Goal: Task Accomplishment & Management: Use online tool/utility

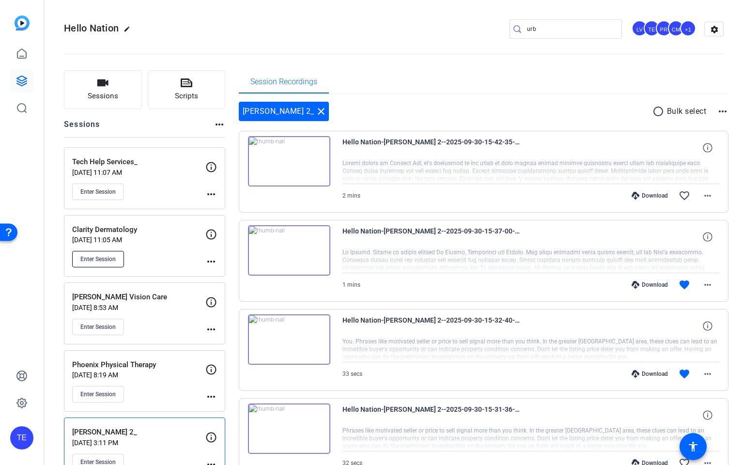
click at [110, 257] on span "Enter Session" at bounding box center [97, 259] width 35 height 8
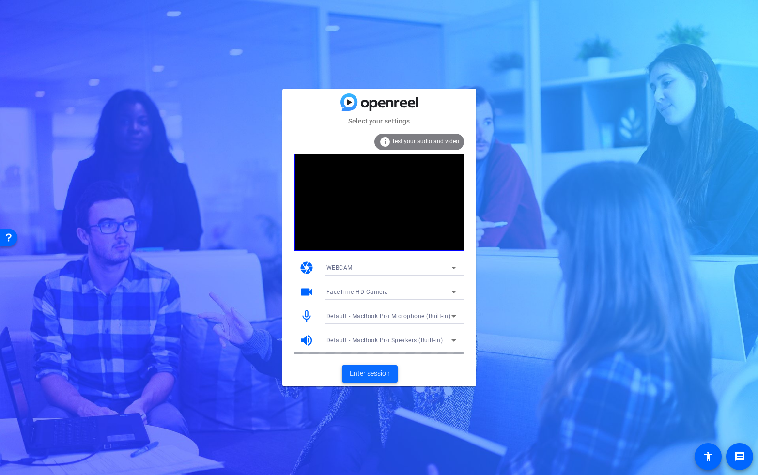
click at [382, 375] on span "Enter session" at bounding box center [370, 374] width 40 height 10
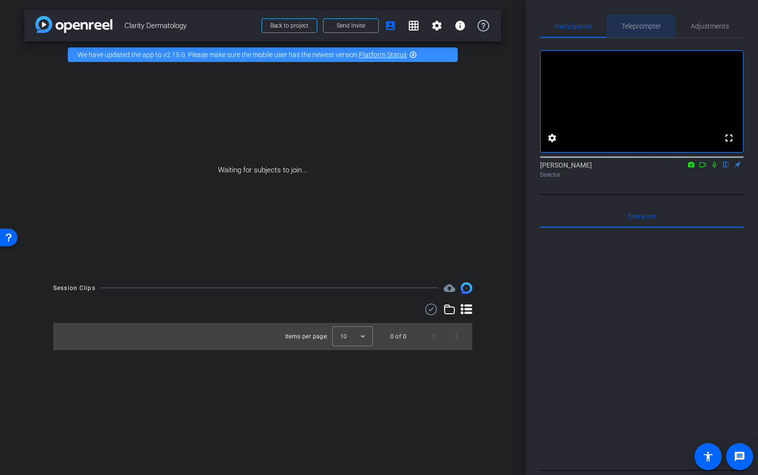
click at [640, 27] on span "Teleprompter" at bounding box center [642, 26] width 40 height 7
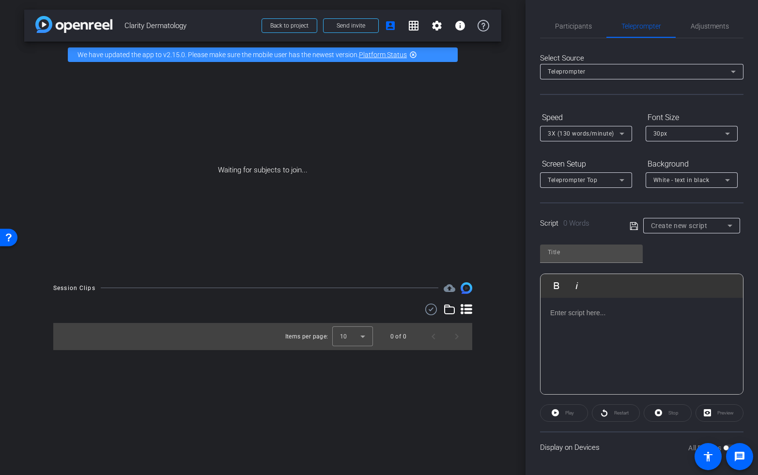
click at [600, 311] on p at bounding box center [641, 313] width 183 height 11
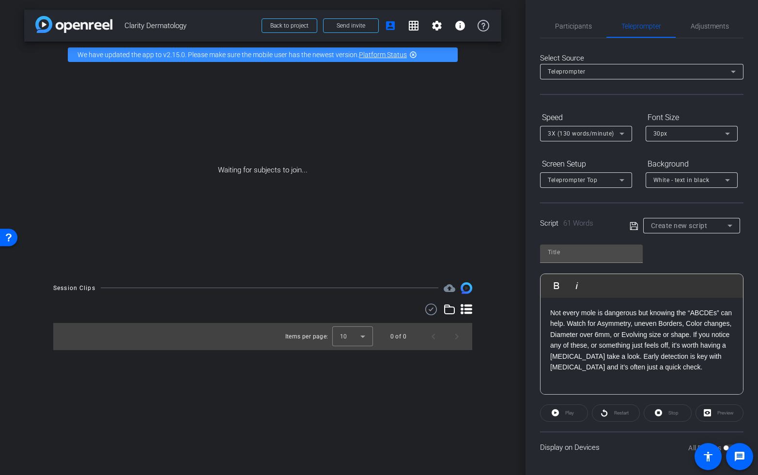
scroll to position [54, 0]
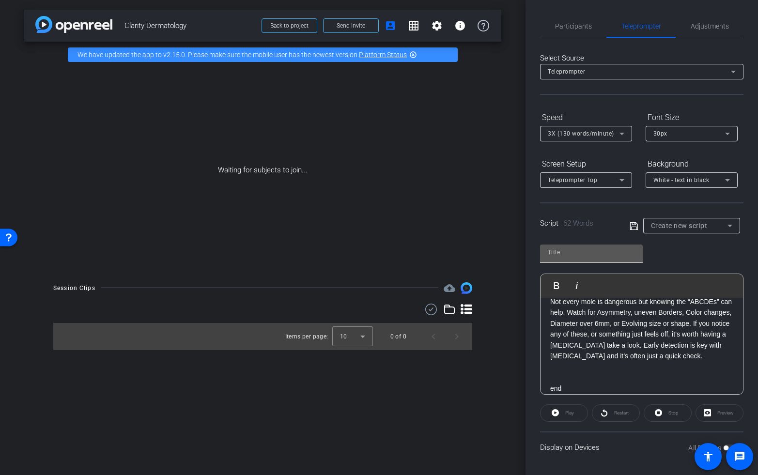
click at [567, 251] on input "text" at bounding box center [591, 253] width 87 height 12
type input "clarity"
click at [631, 229] on icon at bounding box center [634, 226] width 9 height 12
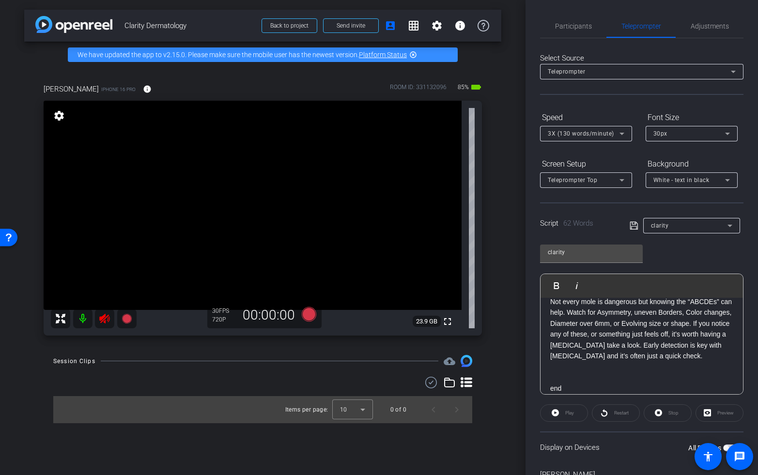
click at [105, 317] on icon at bounding box center [105, 319] width 12 height 12
click at [100, 253] on video at bounding box center [253, 205] width 418 height 209
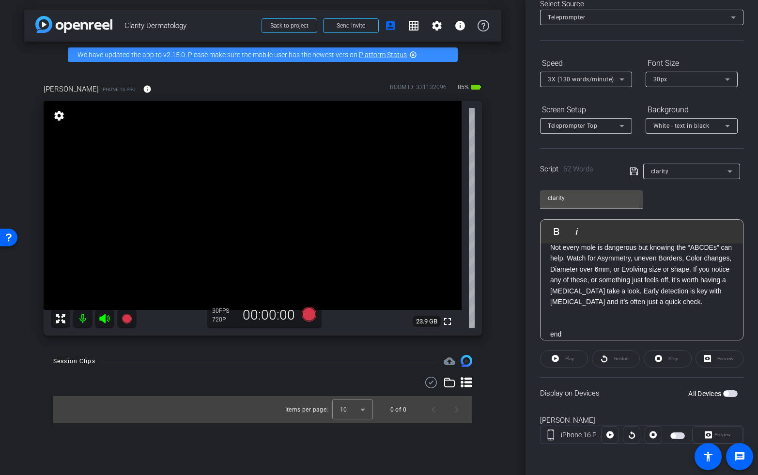
click at [729, 394] on span "button" at bounding box center [726, 394] width 5 height 5
click at [574, 362] on span "Play" at bounding box center [568, 359] width 11 height 14
click at [562, 358] on span "Pause" at bounding box center [569, 359] width 16 height 14
click at [733, 394] on span "button" at bounding box center [733, 394] width 5 height 5
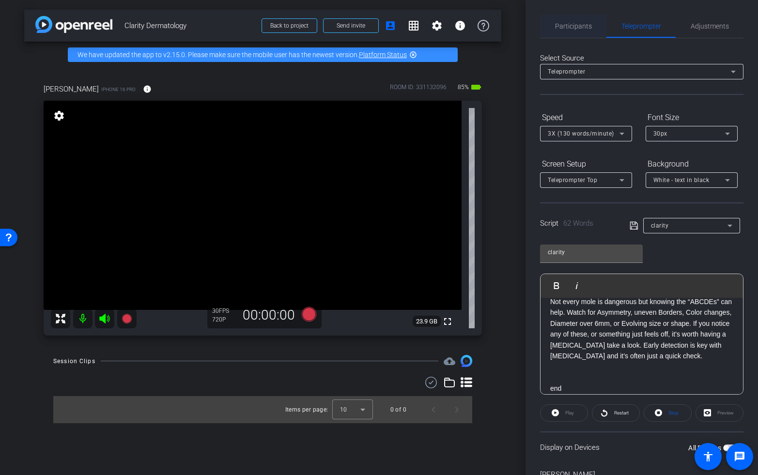
click at [569, 26] on span "Participants" at bounding box center [573, 26] width 37 height 7
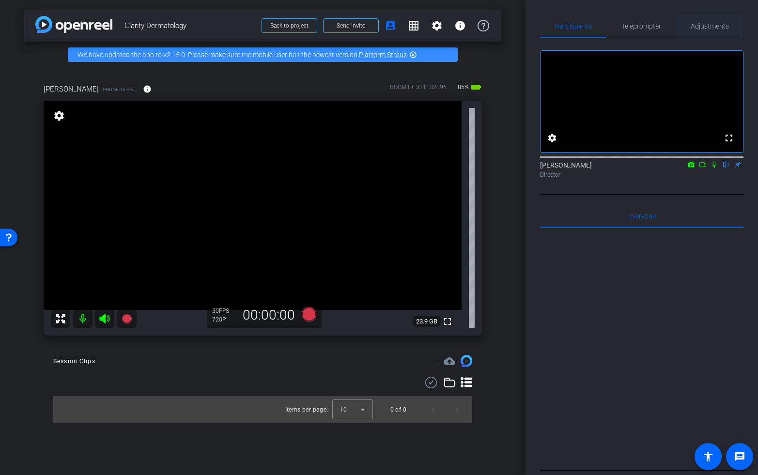
click at [717, 25] on span "Adjustments" at bounding box center [710, 26] width 38 height 7
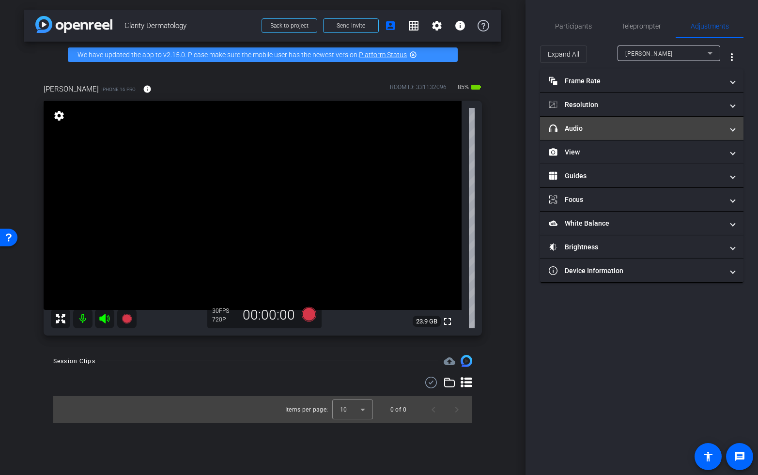
click at [645, 131] on mat-panel-title "headphone icon Audio" at bounding box center [636, 129] width 174 height 10
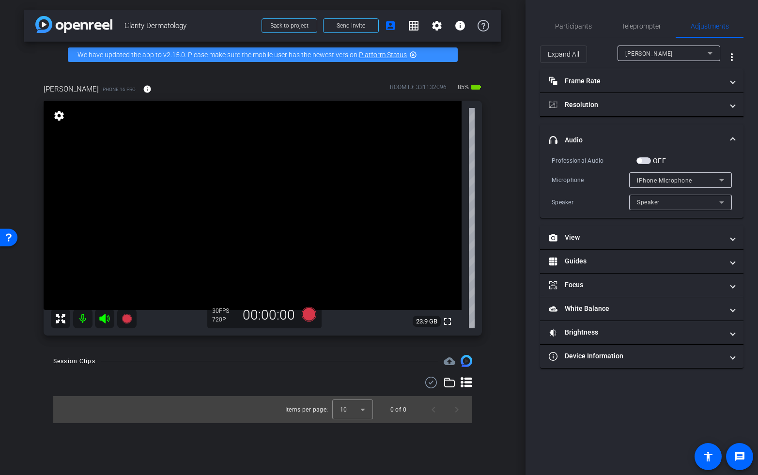
click at [646, 159] on span "button" at bounding box center [644, 160] width 15 height 7
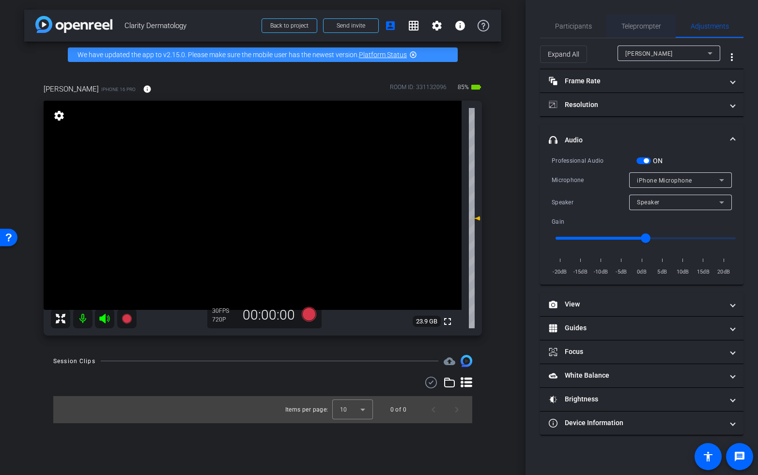
click at [636, 26] on span "Teleprompter" at bounding box center [642, 26] width 40 height 7
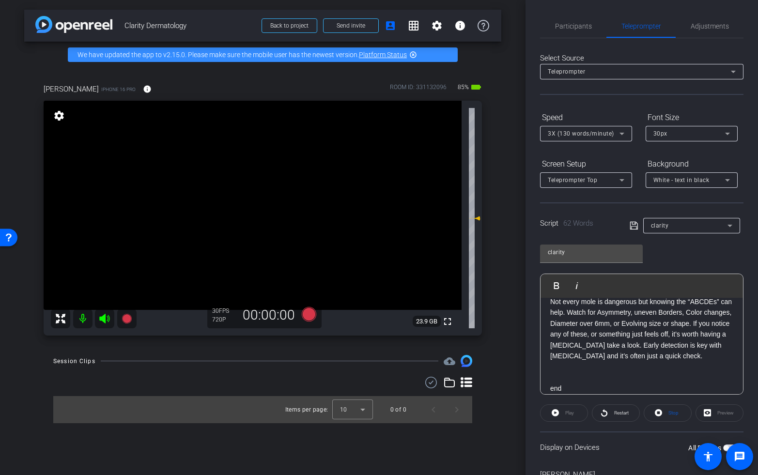
click at [596, 129] on div "3X (130 words/minute)" at bounding box center [584, 133] width 72 height 12
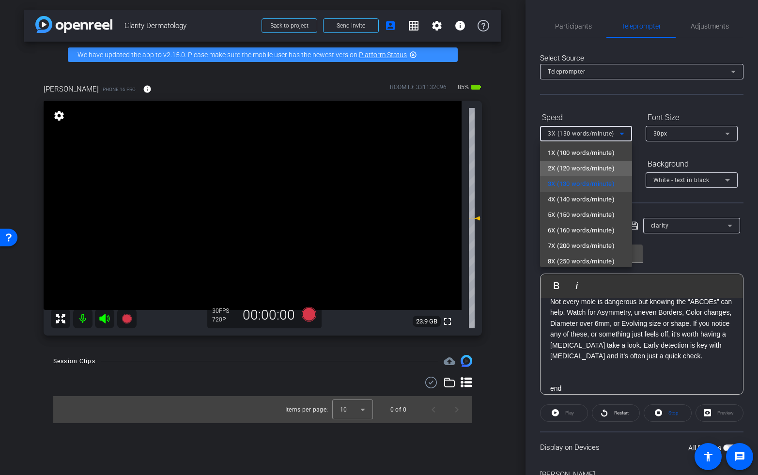
click at [578, 167] on span "2X (120 words/minute)" at bounding box center [581, 169] width 67 height 12
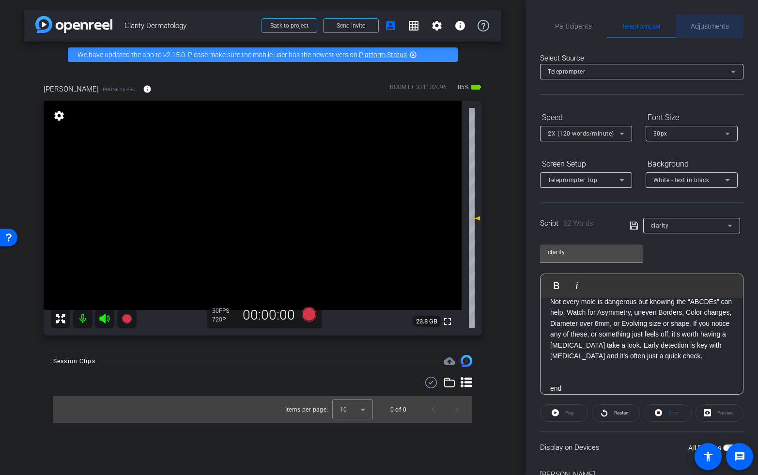
drag, startPoint x: 703, startPoint y: 24, endPoint x: 725, endPoint y: 27, distance: 22.5
click at [703, 24] on span "Adjustments" at bounding box center [710, 26] width 38 height 7
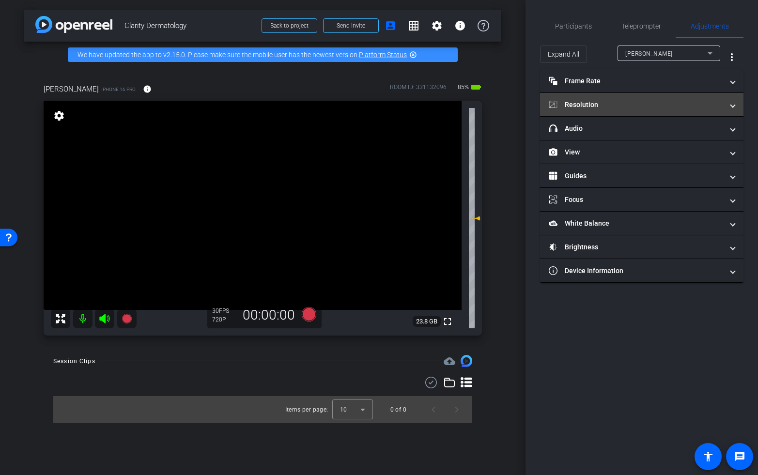
click at [631, 103] on mat-panel-title "Resolution" at bounding box center [636, 105] width 174 height 10
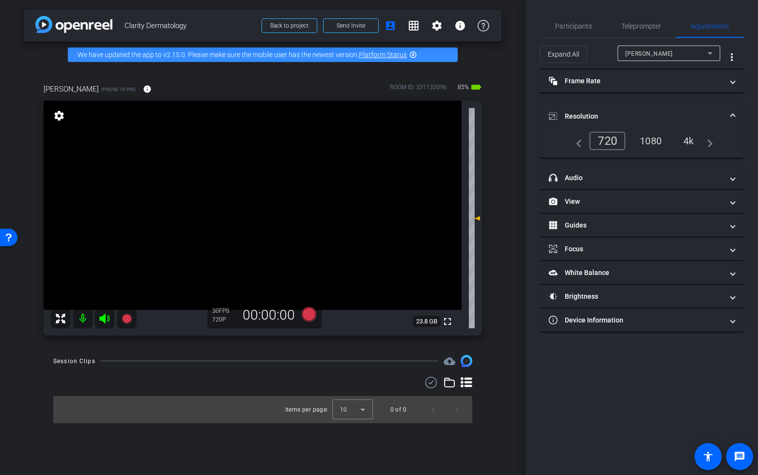
click at [688, 139] on div "4k" at bounding box center [688, 141] width 25 height 16
click at [566, 24] on span "Participants" at bounding box center [573, 26] width 37 height 7
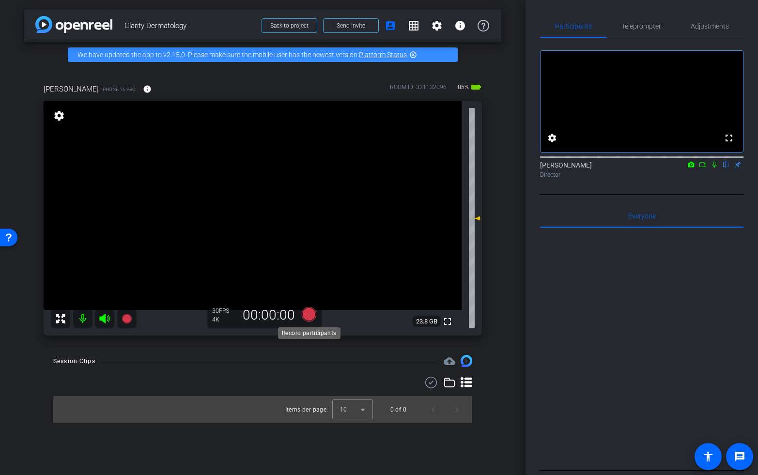
click at [307, 313] on icon at bounding box center [308, 314] width 15 height 15
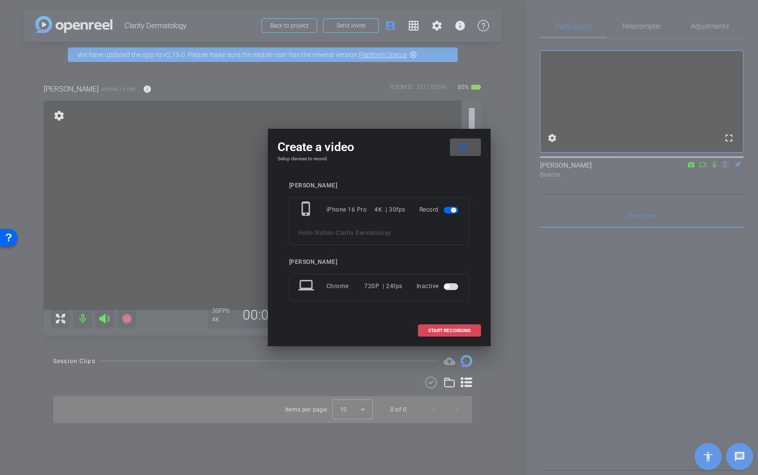
click at [439, 326] on span at bounding box center [450, 330] width 62 height 23
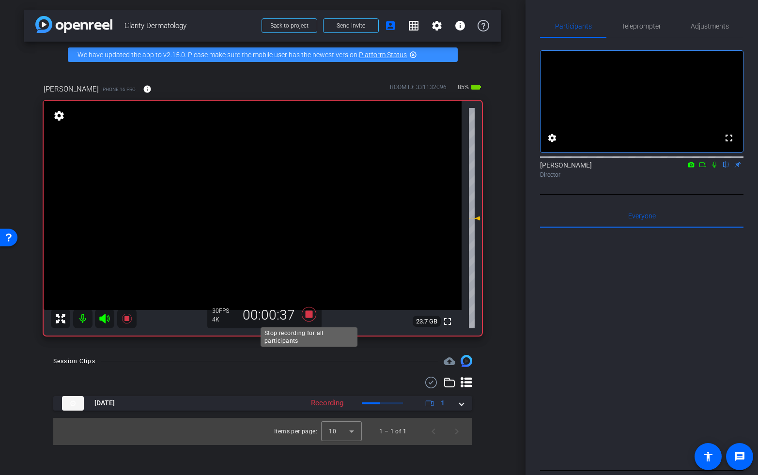
click at [309, 315] on icon at bounding box center [308, 314] width 15 height 15
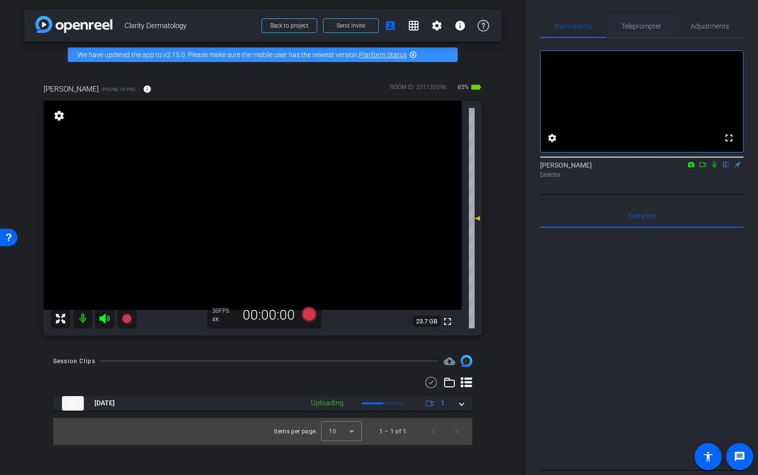
click at [646, 24] on span "Teleprompter" at bounding box center [642, 26] width 40 height 7
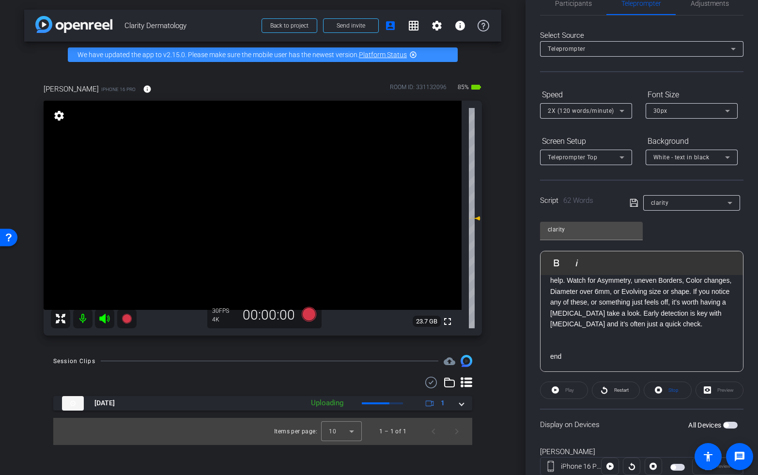
scroll to position [32, 0]
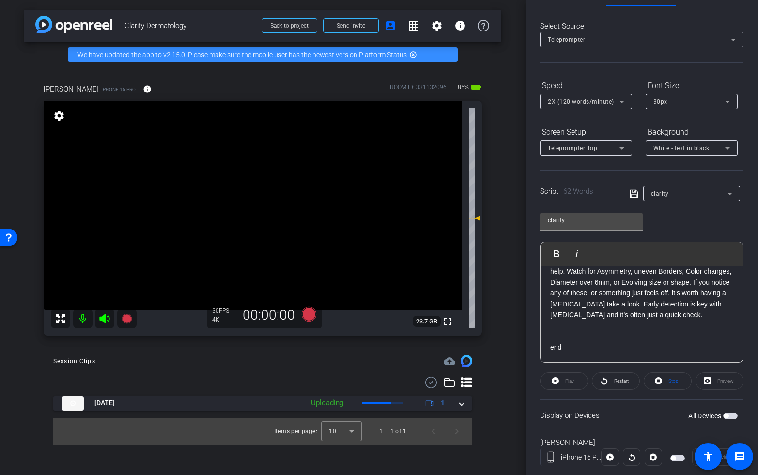
click at [729, 416] on span "button" at bounding box center [726, 416] width 5 height 5
click at [617, 380] on span "Restart" at bounding box center [621, 380] width 15 height 5
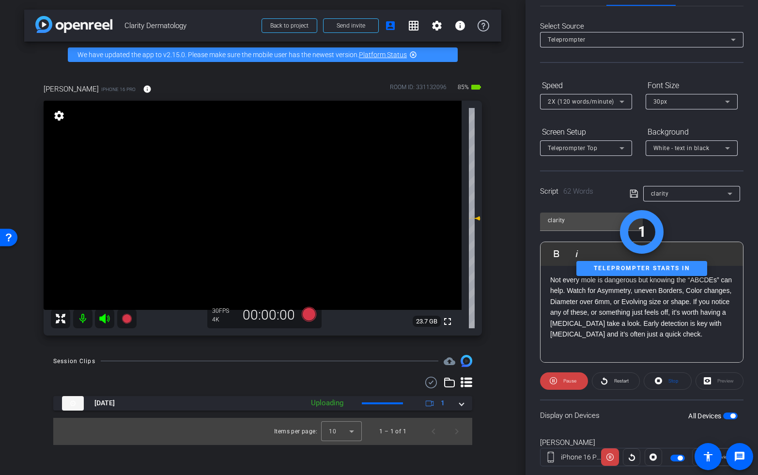
scroll to position [41, 0]
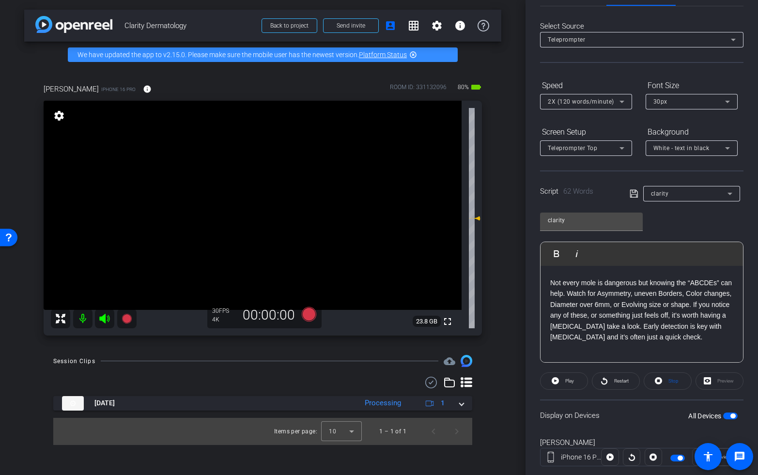
click at [104, 318] on icon at bounding box center [104, 319] width 10 height 10
click at [118, 314] on mat-icon at bounding box center [126, 318] width 19 height 19
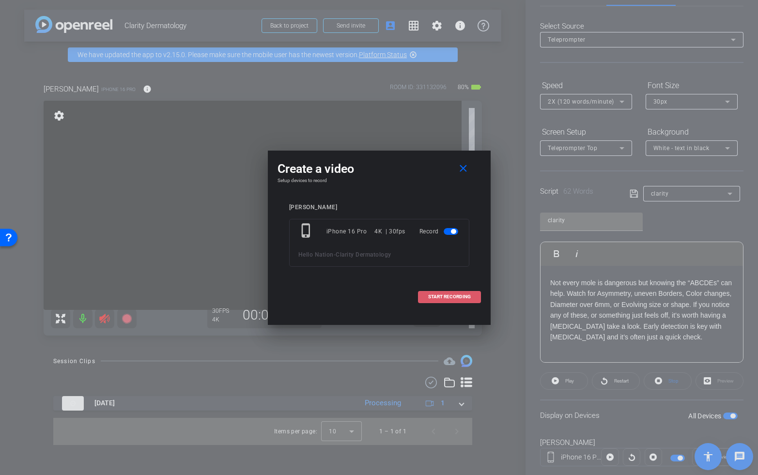
click at [473, 293] on span at bounding box center [450, 296] width 62 height 23
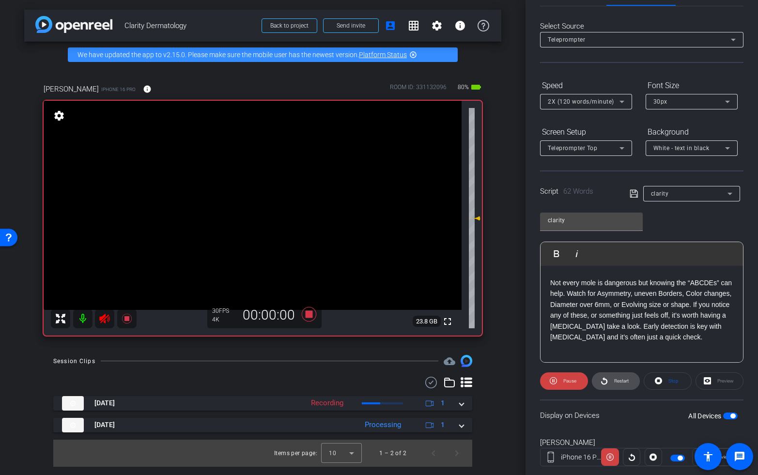
click at [623, 381] on span "Restart" at bounding box center [621, 380] width 15 height 5
click at [618, 381] on span "Restart" at bounding box center [621, 380] width 15 height 5
click at [108, 316] on icon at bounding box center [104, 319] width 10 height 10
click at [555, 381] on icon at bounding box center [553, 381] width 7 height 12
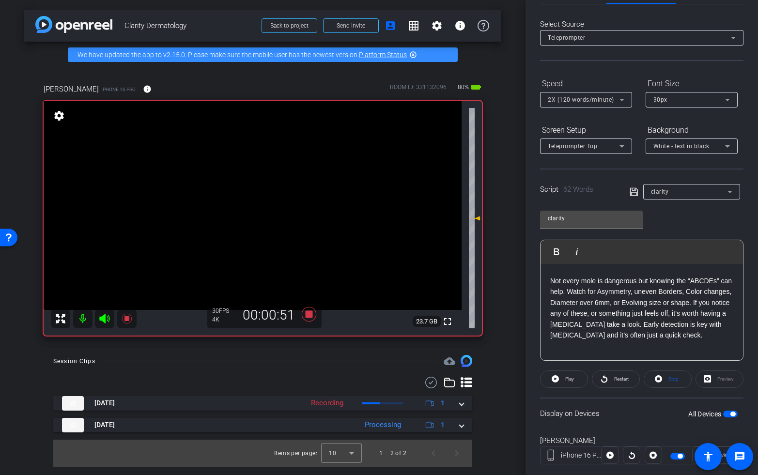
click at [104, 316] on icon at bounding box center [104, 319] width 10 height 10
click at [626, 379] on span "Restart" at bounding box center [621, 378] width 15 height 5
click at [308, 315] on icon at bounding box center [308, 314] width 15 height 15
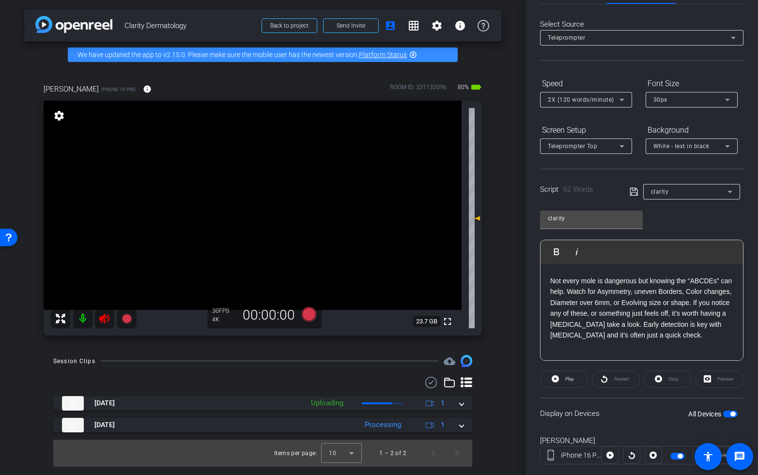
click at [105, 317] on icon at bounding box center [105, 319] width 12 height 12
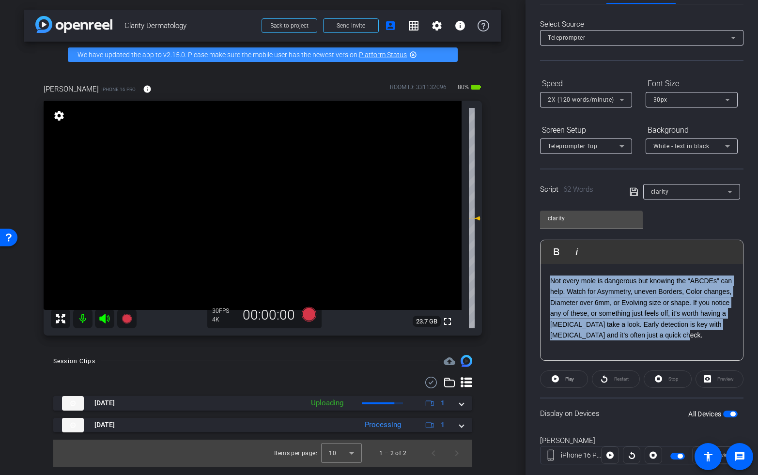
drag, startPoint x: 706, startPoint y: 338, endPoint x: 533, endPoint y: 282, distance: 181.3
click at [529, 282] on div "Participants Teleprompter Adjustments settings Tim Epner flip Director Everyone…" at bounding box center [642, 237] width 233 height 475
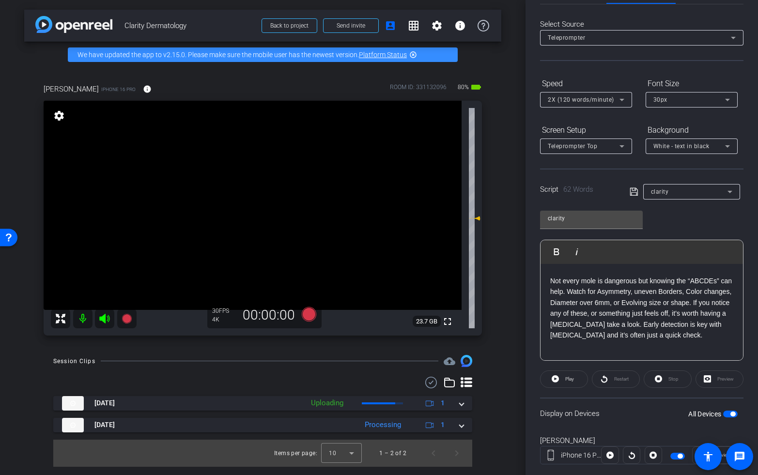
scroll to position [54, 0]
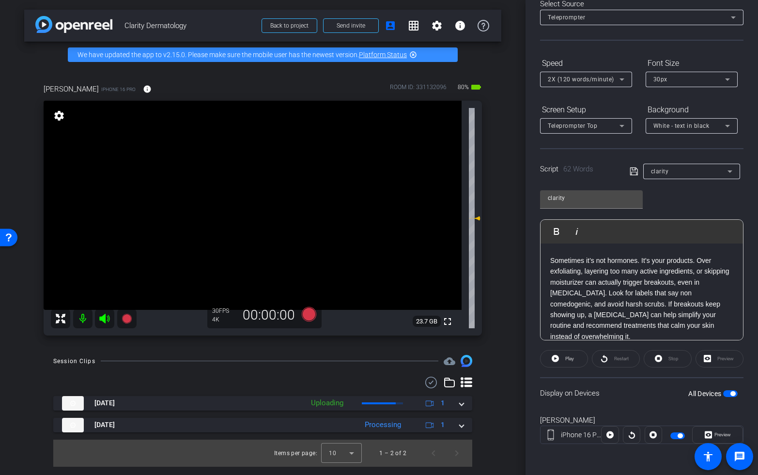
click at [730, 396] on span "button" at bounding box center [730, 394] width 15 height 7
click at [732, 393] on span "button" at bounding box center [730, 394] width 15 height 7
click at [104, 315] on icon at bounding box center [104, 319] width 10 height 10
click at [313, 319] on icon at bounding box center [308, 314] width 15 height 15
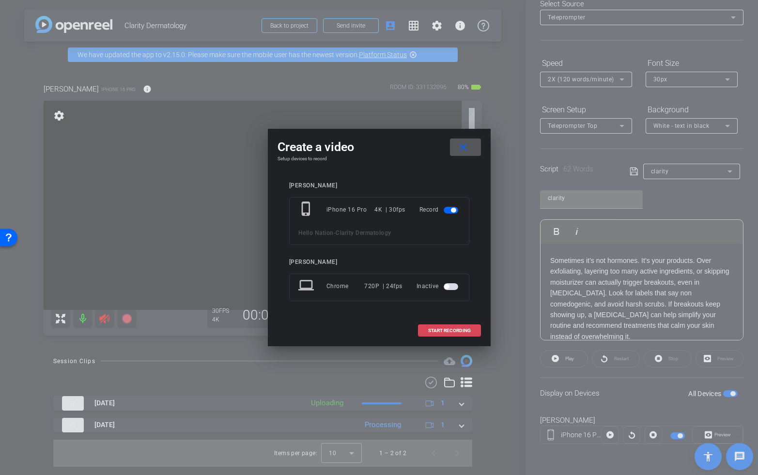
click at [474, 329] on span at bounding box center [450, 330] width 62 height 23
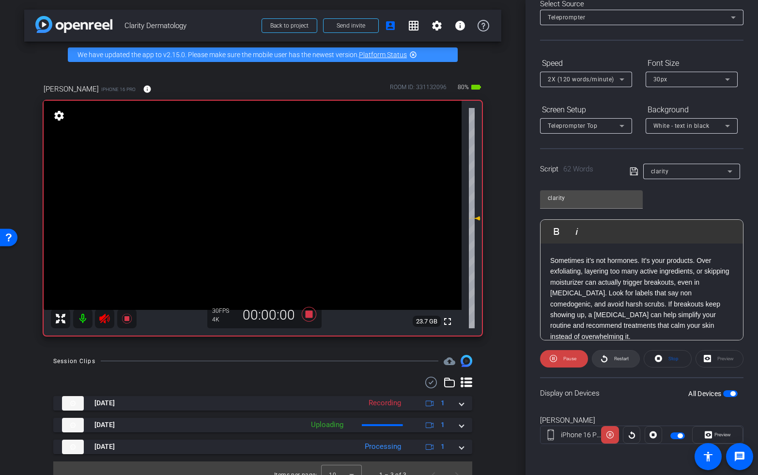
click at [623, 358] on span "Restart" at bounding box center [621, 358] width 15 height 5
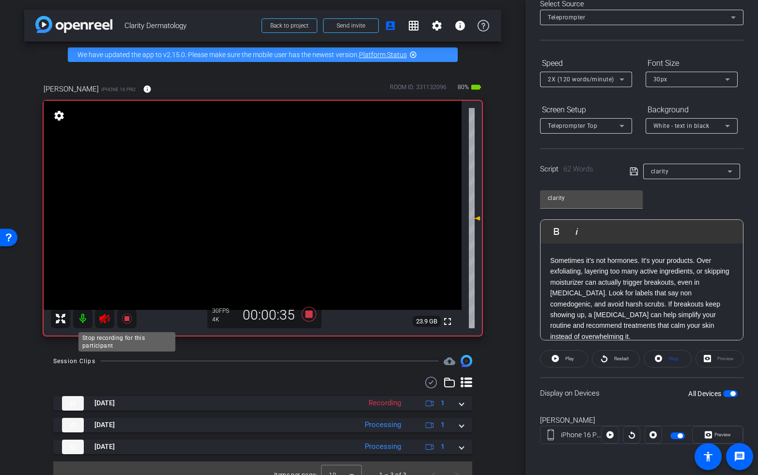
click at [127, 319] on icon at bounding box center [127, 319] width 10 height 10
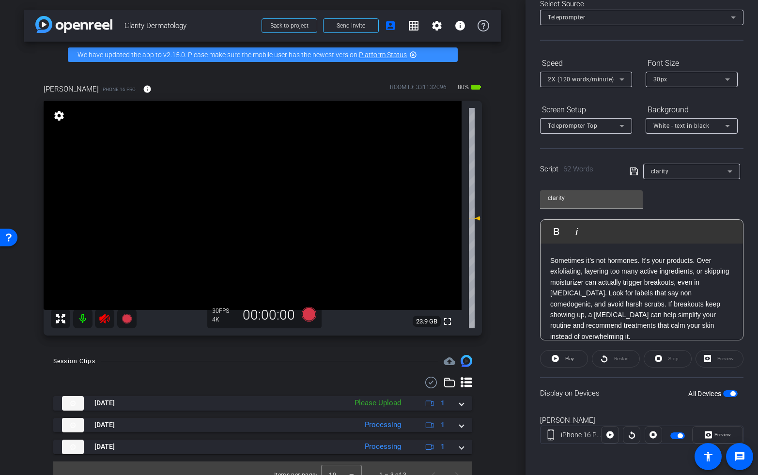
click at [98, 319] on mat-icon at bounding box center [104, 318] width 19 height 19
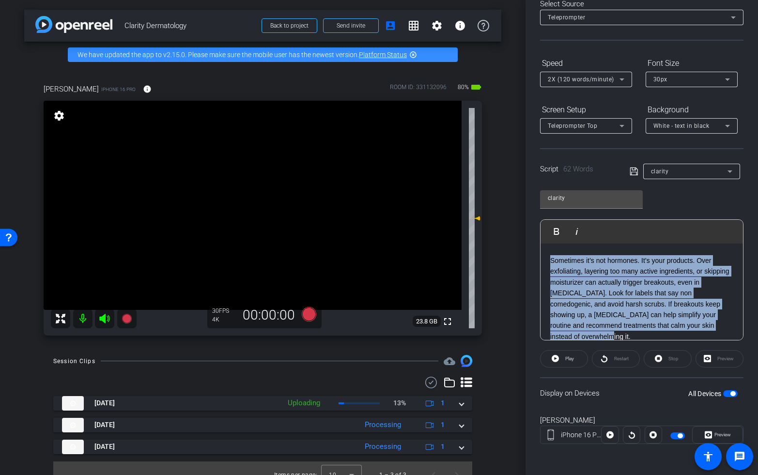
drag, startPoint x: 691, startPoint y: 326, endPoint x: 547, endPoint y: 259, distance: 159.1
click at [547, 259] on div "2 1 Sometimes it’s not hormones. It’s your products. Over exfoliating, layering…" at bounding box center [642, 294] width 203 height 182
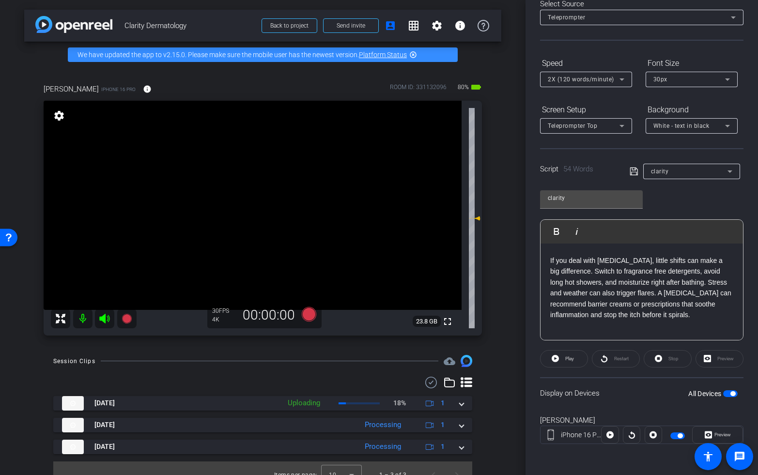
click at [731, 396] on span "button" at bounding box center [730, 394] width 15 height 7
click at [729, 394] on span "button" at bounding box center [726, 394] width 5 height 5
click at [107, 319] on icon at bounding box center [105, 319] width 12 height 12
click at [310, 316] on icon at bounding box center [308, 314] width 15 height 15
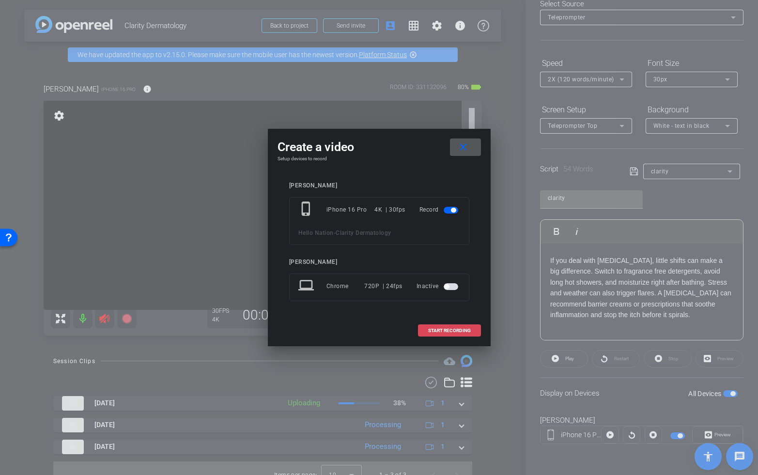
click at [458, 329] on span "START RECORDING" at bounding box center [449, 331] width 43 height 5
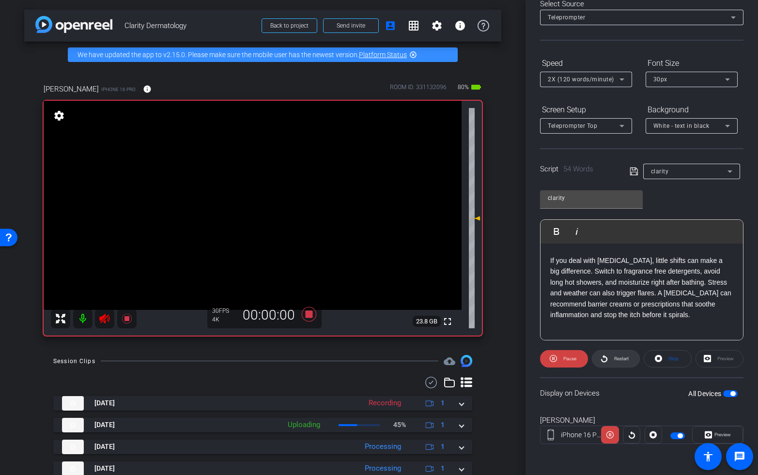
click at [619, 359] on span "Restart" at bounding box center [621, 358] width 15 height 5
click at [105, 319] on icon at bounding box center [105, 319] width 12 height 12
click at [103, 315] on icon at bounding box center [105, 319] width 12 height 12
click at [624, 361] on span "Restart" at bounding box center [621, 358] width 15 height 5
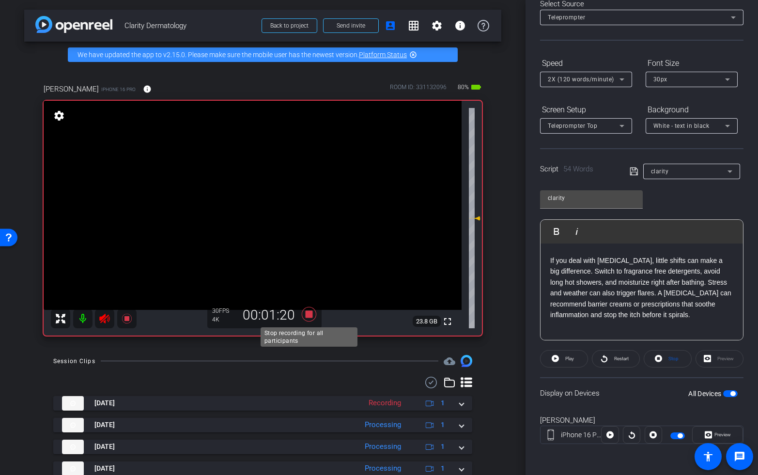
click at [309, 314] on icon at bounding box center [308, 314] width 15 height 15
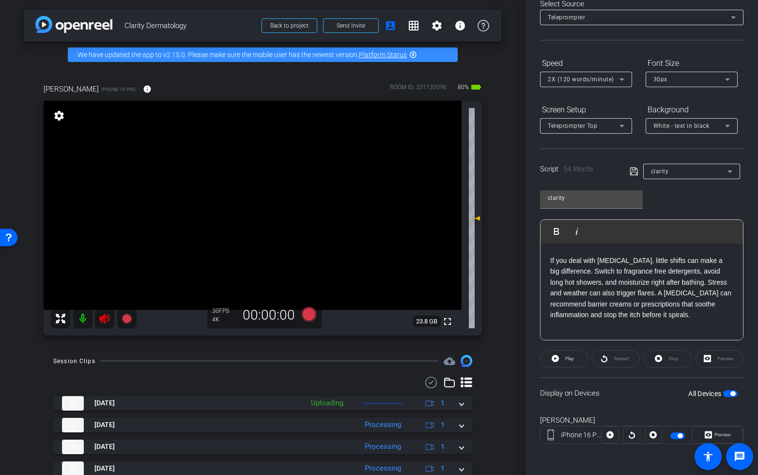
click at [105, 319] on icon at bounding box center [104, 319] width 10 height 10
click at [704, 316] on p "If you deal with eczema, little shifts can make a big difference. Switch to fra…" at bounding box center [641, 287] width 183 height 65
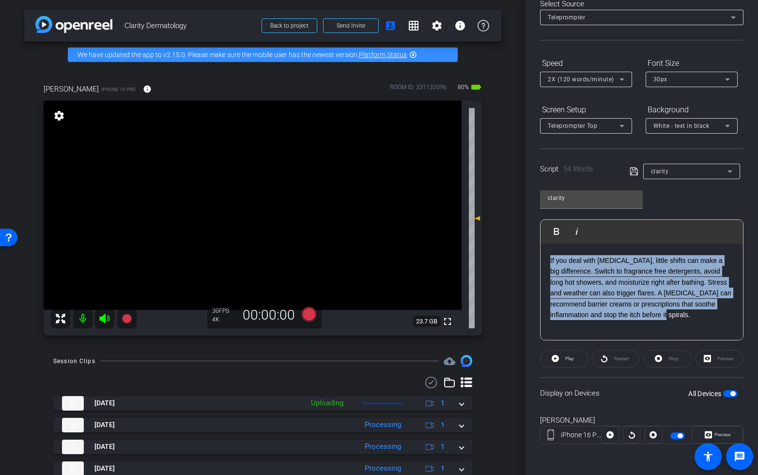
drag, startPoint x: 712, startPoint y: 319, endPoint x: 540, endPoint y: 259, distance: 182.2
click at [541, 259] on div "2 1 If you deal with eczema, little shifts can make a big difference. Switch to…" at bounding box center [642, 283] width 203 height 160
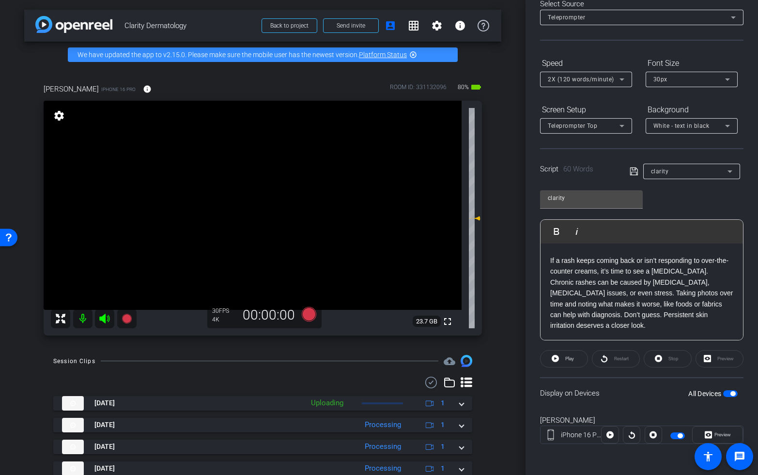
click at [731, 395] on span "button" at bounding box center [730, 394] width 15 height 7
click at [731, 394] on span "button" at bounding box center [730, 394] width 15 height 7
click at [102, 315] on icon at bounding box center [105, 319] width 12 height 12
click at [306, 314] on icon at bounding box center [308, 314] width 15 height 15
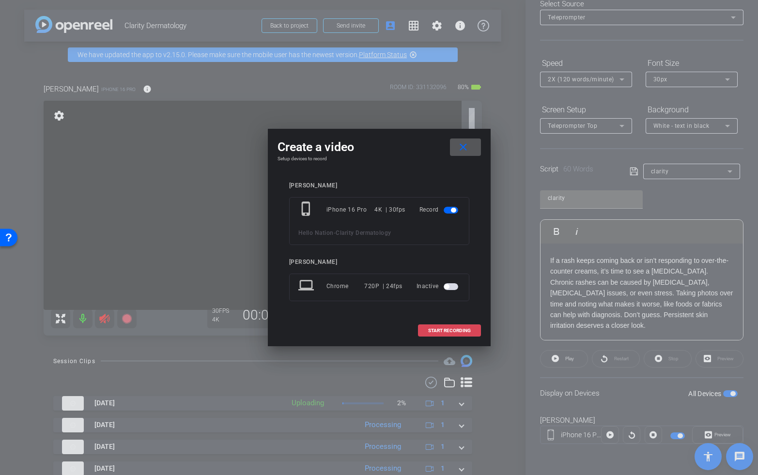
click at [461, 332] on span "START RECORDING" at bounding box center [449, 331] width 43 height 5
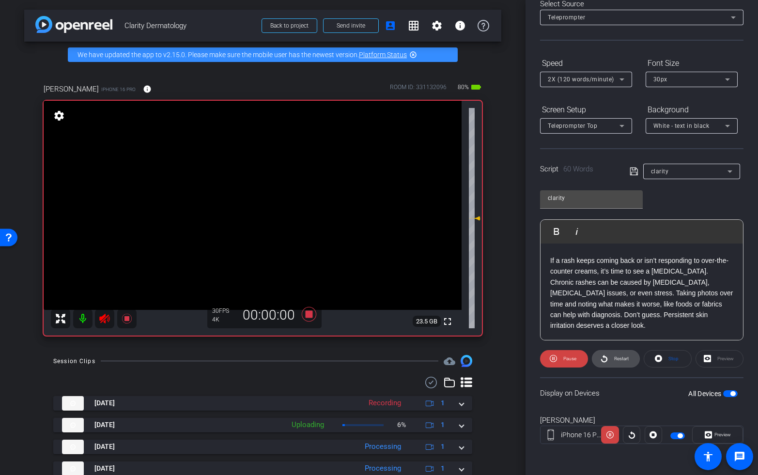
click at [620, 361] on span "Restart" at bounding box center [621, 358] width 15 height 5
click at [608, 358] on span at bounding box center [616, 358] width 47 height 23
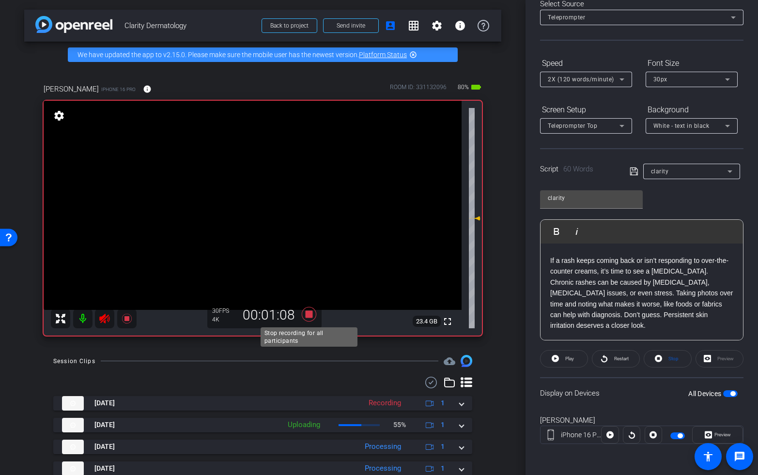
click at [310, 315] on icon at bounding box center [308, 314] width 15 height 15
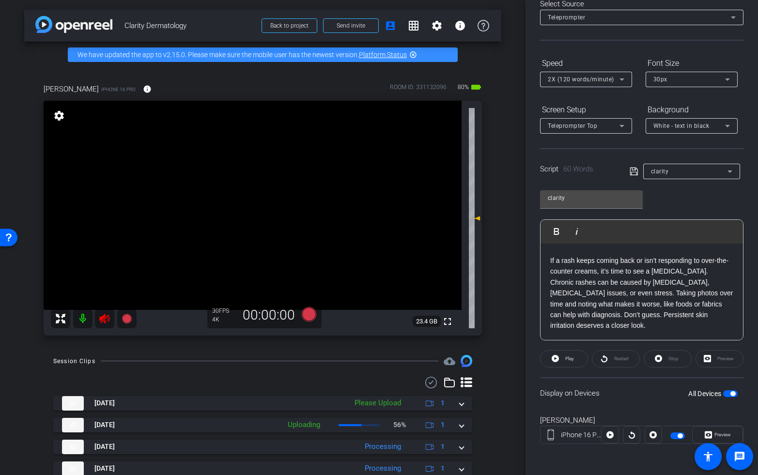
click at [103, 319] on icon at bounding box center [105, 319] width 12 height 12
click at [728, 390] on div "All Devices" at bounding box center [713, 394] width 49 height 10
drag, startPoint x: 730, startPoint y: 395, endPoint x: 718, endPoint y: 337, distance: 58.9
click at [730, 395] on span "button" at bounding box center [730, 394] width 15 height 7
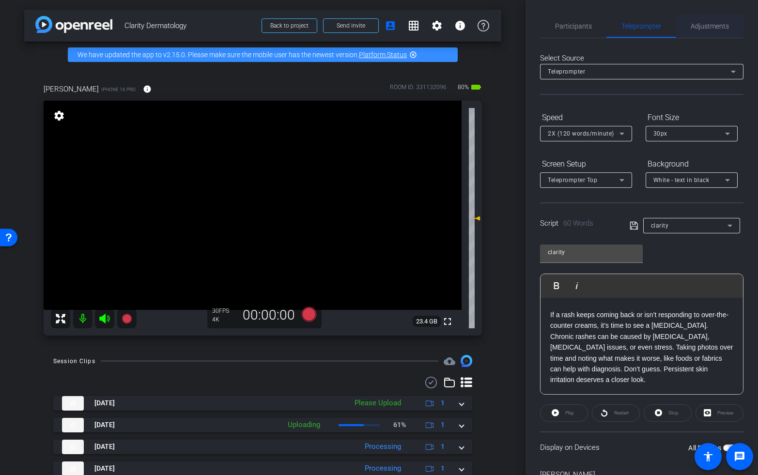
click at [711, 24] on span "Adjustments" at bounding box center [710, 26] width 38 height 7
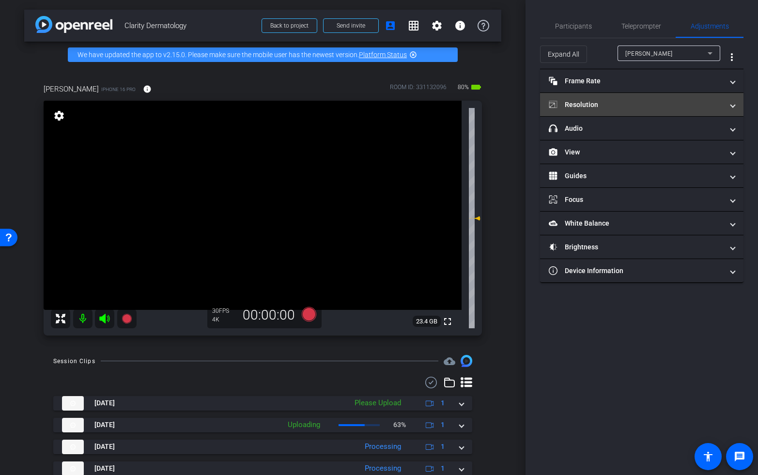
click at [641, 101] on mat-panel-title "Resolution" at bounding box center [636, 105] width 174 height 10
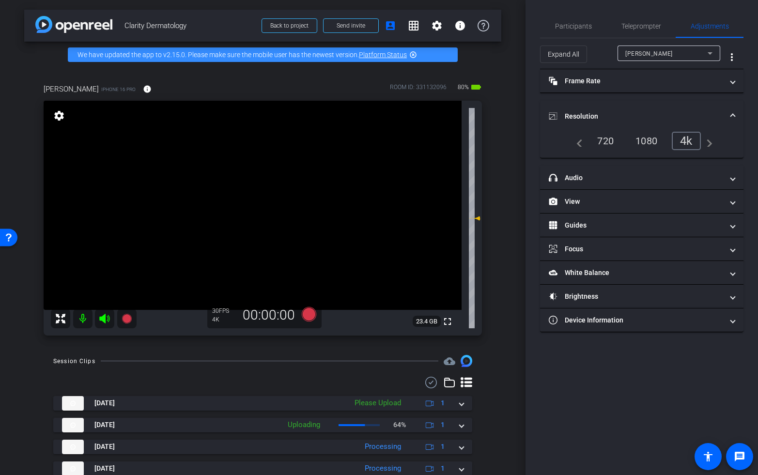
click at [600, 143] on div "720" at bounding box center [605, 141] width 31 height 16
drag, startPoint x: 584, startPoint y: 27, endPoint x: 584, endPoint y: 35, distance: 8.3
click at [584, 27] on span "Participants" at bounding box center [573, 26] width 37 height 7
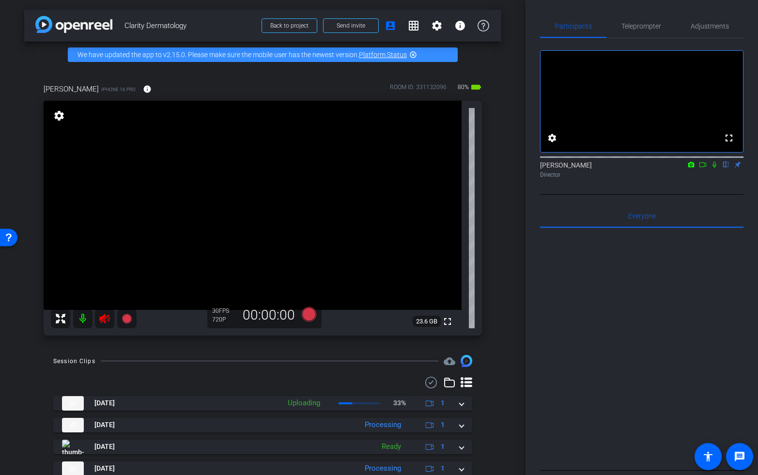
click at [100, 319] on icon at bounding box center [104, 319] width 10 height 10
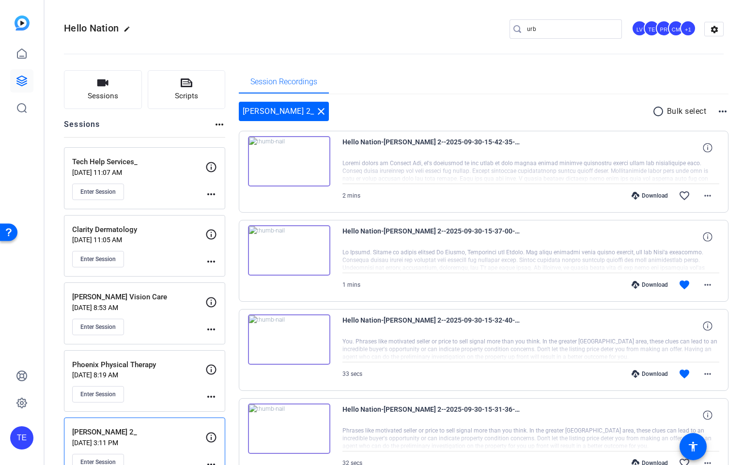
click at [180, 173] on p "[DATE] 11:07 AM" at bounding box center [138, 173] width 133 height 8
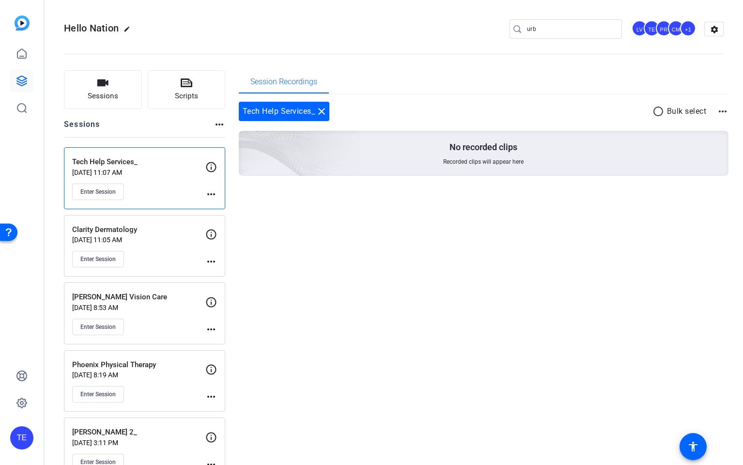
click at [141, 259] on div "Enter Session" at bounding box center [138, 259] width 133 height 16
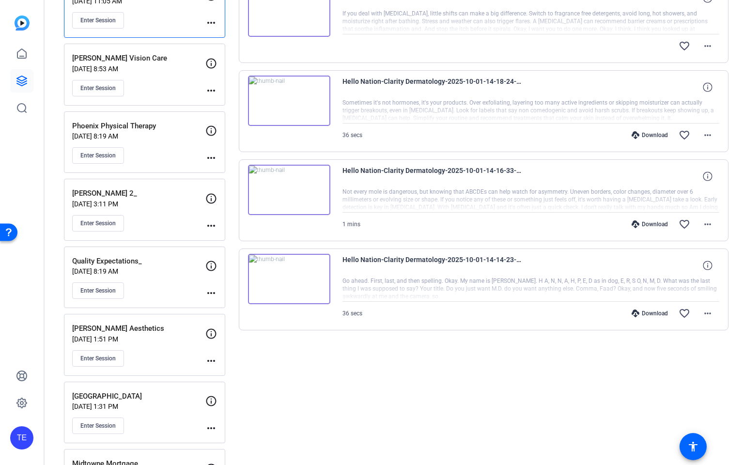
scroll to position [243, 0]
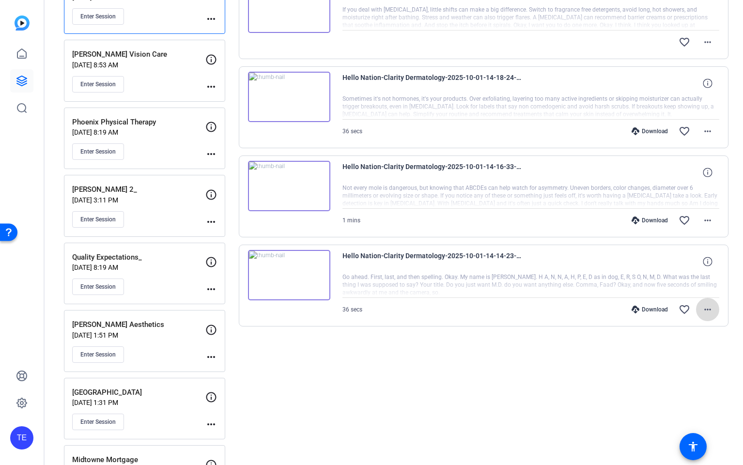
click at [704, 309] on mat-icon "more_horiz" at bounding box center [708, 310] width 12 height 12
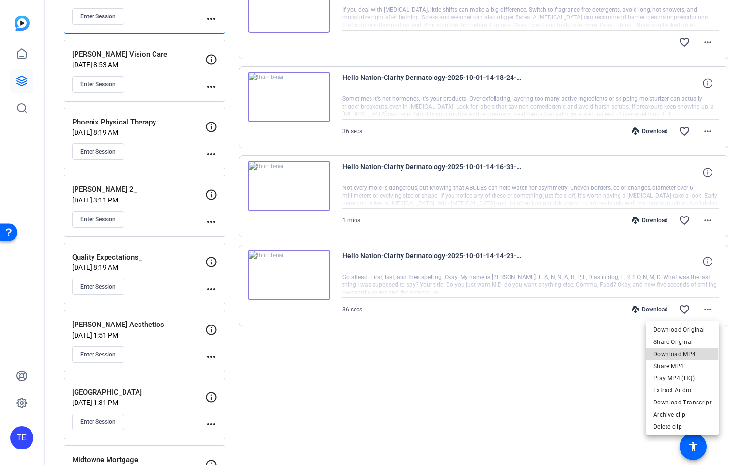
click at [679, 354] on span "Download MP4" at bounding box center [683, 354] width 58 height 12
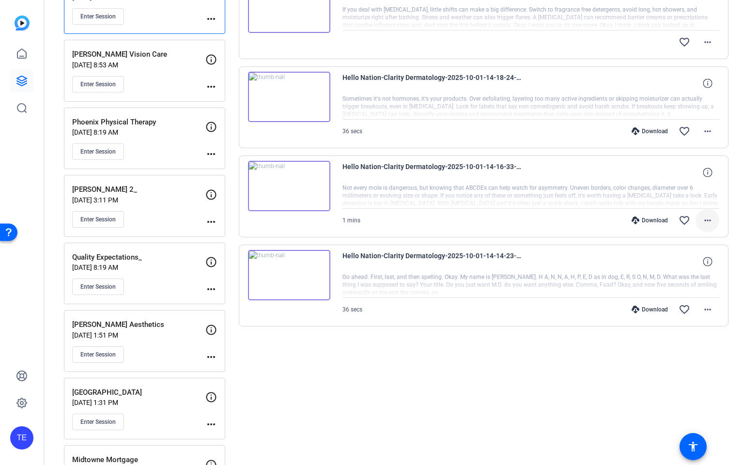
click at [708, 221] on mat-icon "more_horiz" at bounding box center [708, 221] width 12 height 12
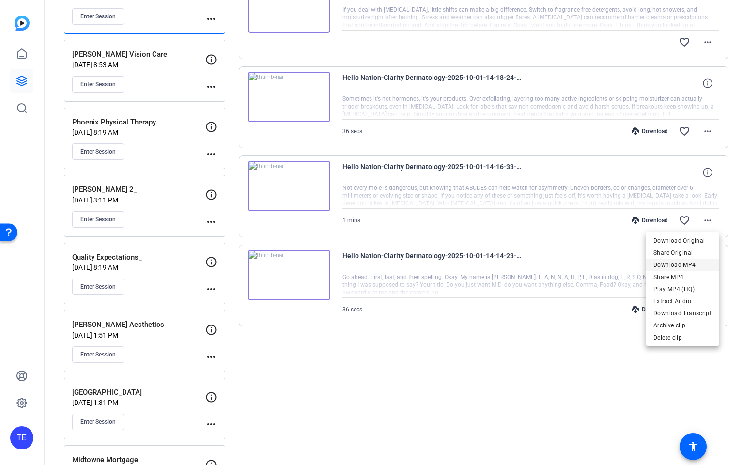
click at [691, 267] on span "Download MP4" at bounding box center [683, 265] width 58 height 12
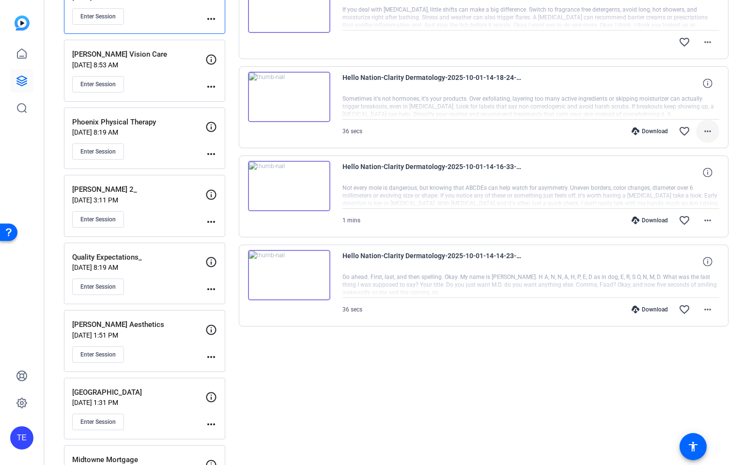
click at [708, 133] on mat-icon "more_horiz" at bounding box center [708, 131] width 12 height 12
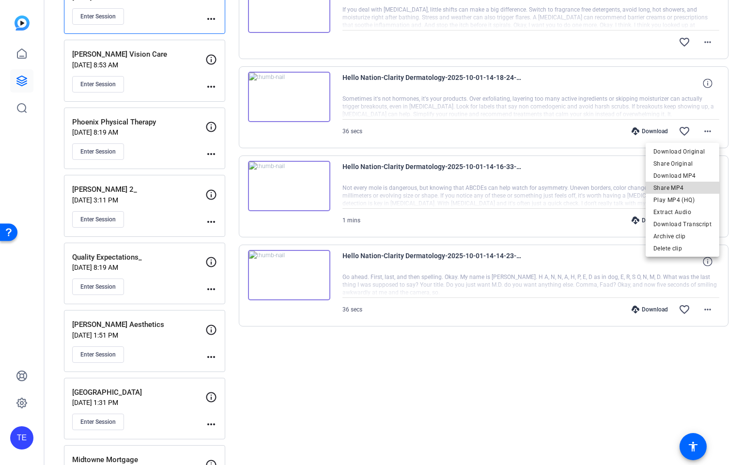
click at [690, 182] on span "Share MP4" at bounding box center [683, 188] width 58 height 12
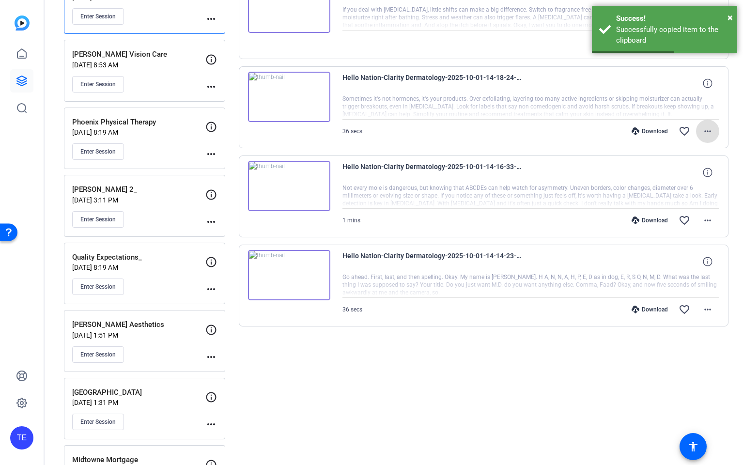
click at [706, 130] on mat-icon "more_horiz" at bounding box center [708, 131] width 12 height 12
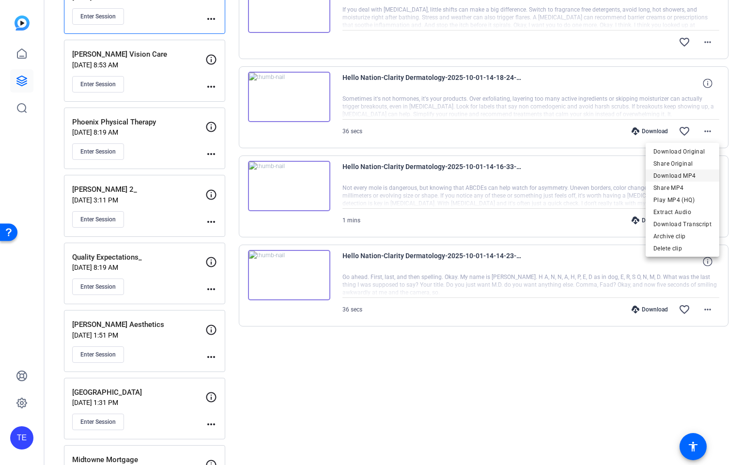
click at [688, 180] on span "Download MP4" at bounding box center [683, 176] width 58 height 12
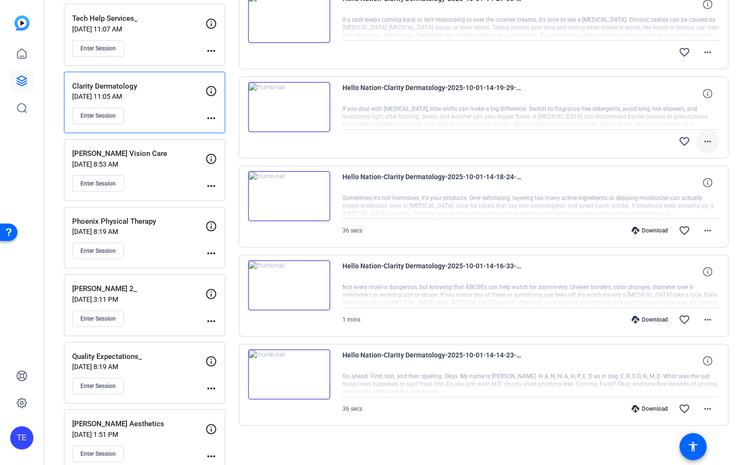
scroll to position [142, 0]
click at [712, 144] on mat-icon "more_horiz" at bounding box center [708, 143] width 12 height 12
click at [572, 153] on div at bounding box center [371, 232] width 743 height 465
click at [710, 141] on mat-icon "more_horiz" at bounding box center [708, 143] width 12 height 12
click at [709, 140] on div at bounding box center [371, 232] width 743 height 465
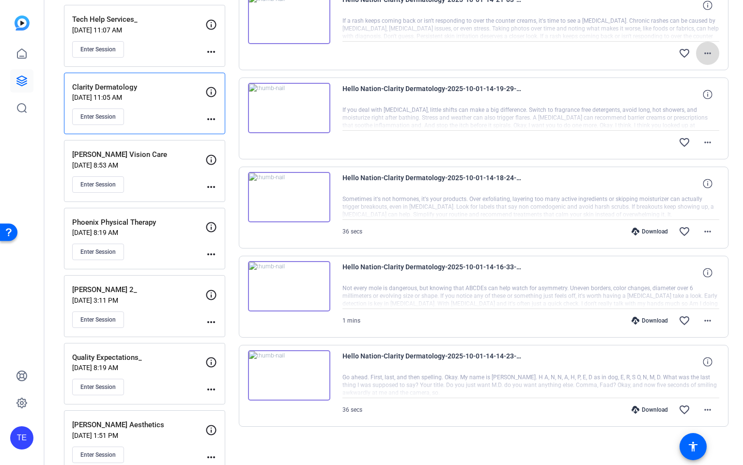
click at [710, 50] on mat-icon "more_horiz" at bounding box center [708, 53] width 12 height 12
click at [710, 50] on div at bounding box center [371, 232] width 743 height 465
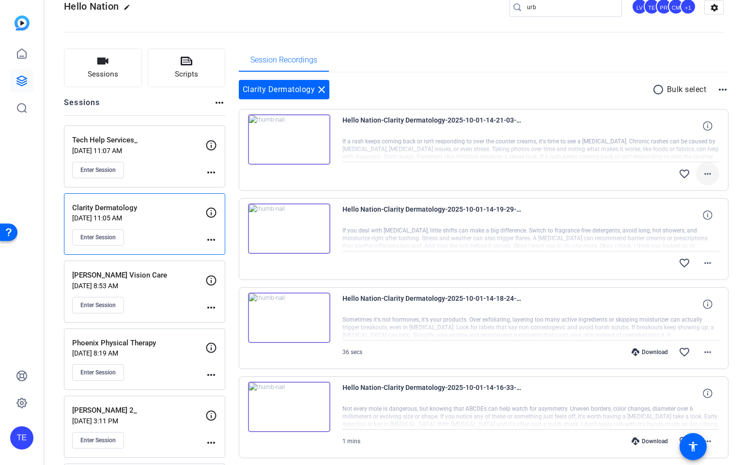
scroll to position [18, 0]
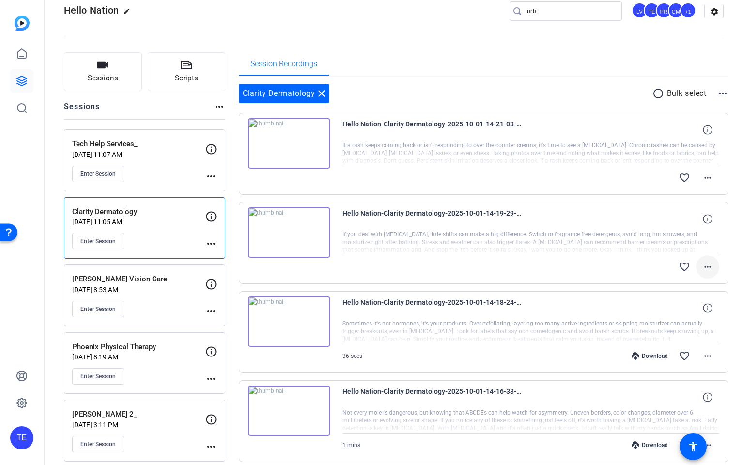
click at [709, 267] on mat-icon "more_horiz" at bounding box center [708, 267] width 12 height 12
click at [709, 267] on div at bounding box center [371, 232] width 743 height 465
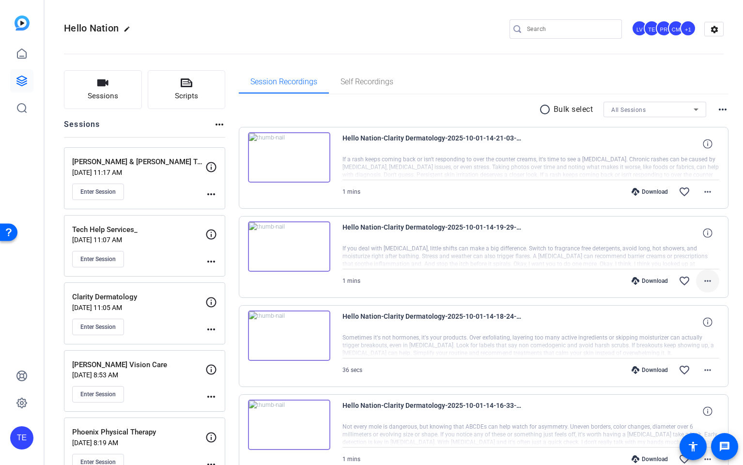
click at [706, 279] on mat-icon "more_horiz" at bounding box center [708, 281] width 12 height 12
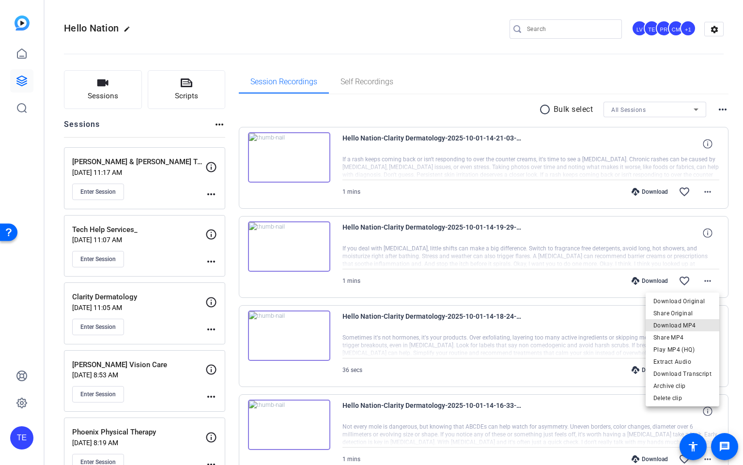
click at [684, 323] on span "Download MP4" at bounding box center [683, 326] width 58 height 12
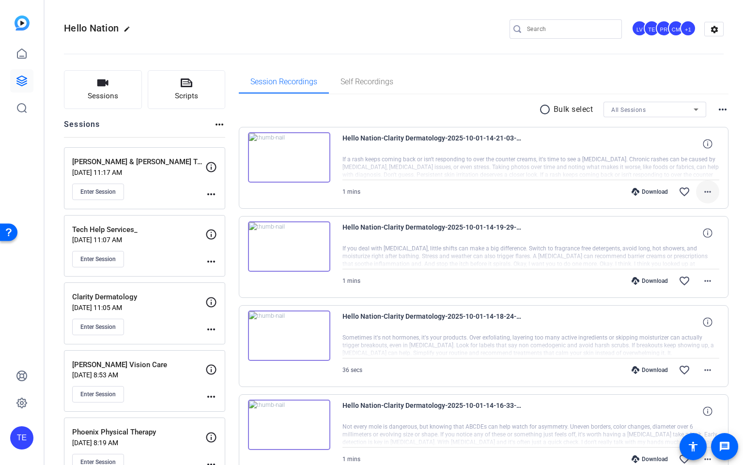
click at [705, 188] on mat-icon "more_horiz" at bounding box center [708, 192] width 12 height 12
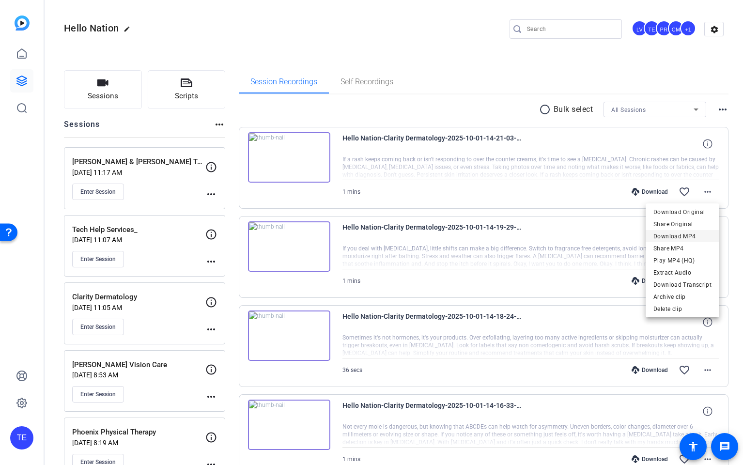
click at [689, 235] on span "Download MP4" at bounding box center [683, 237] width 58 height 12
